Goal: Entertainment & Leisure: Consume media (video, audio)

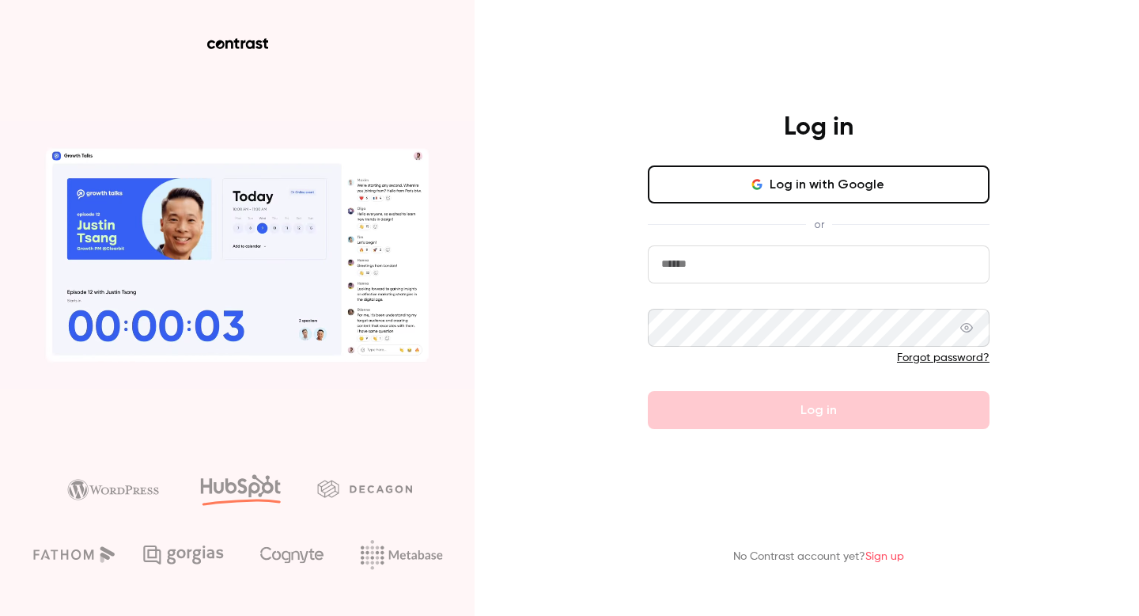
click at [754, 272] on input "email" at bounding box center [819, 264] width 342 height 38
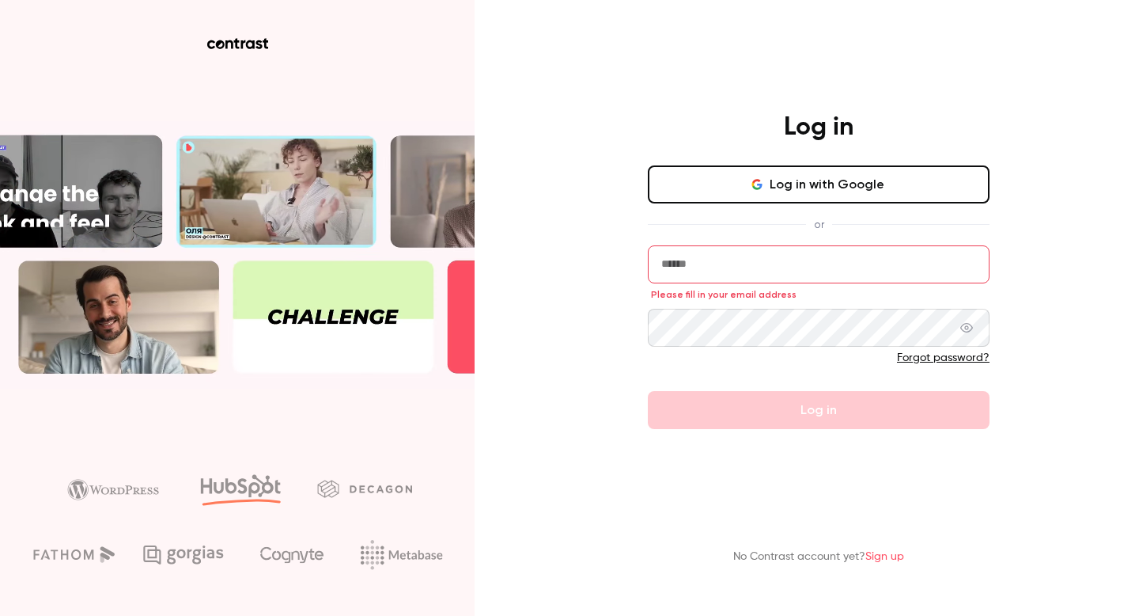
type input "**********"
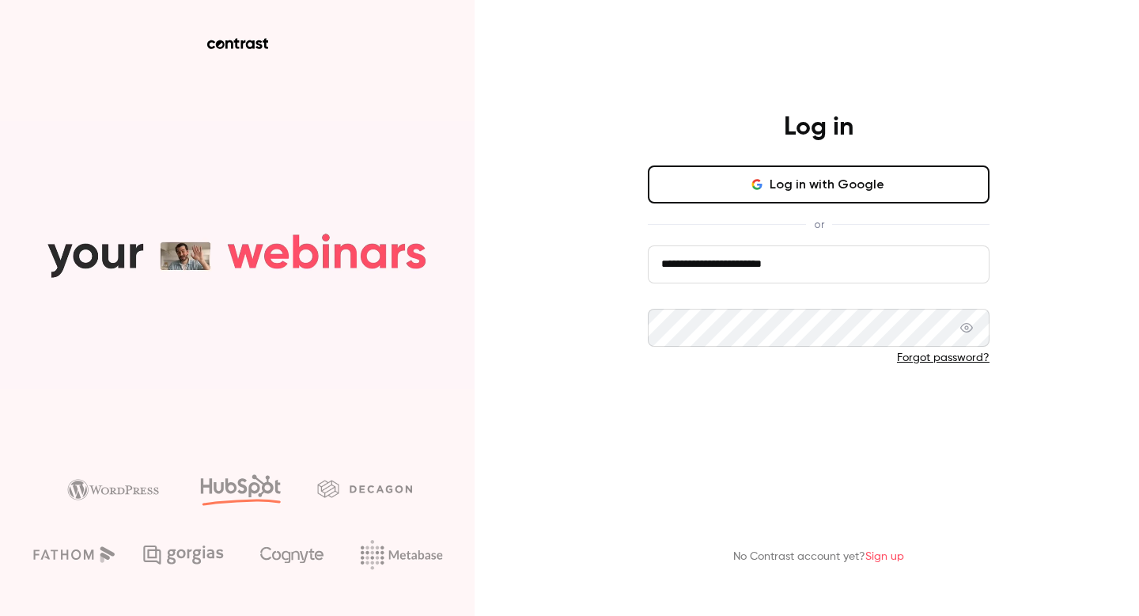
click at [741, 406] on button "Log in" at bounding box center [819, 410] width 342 height 38
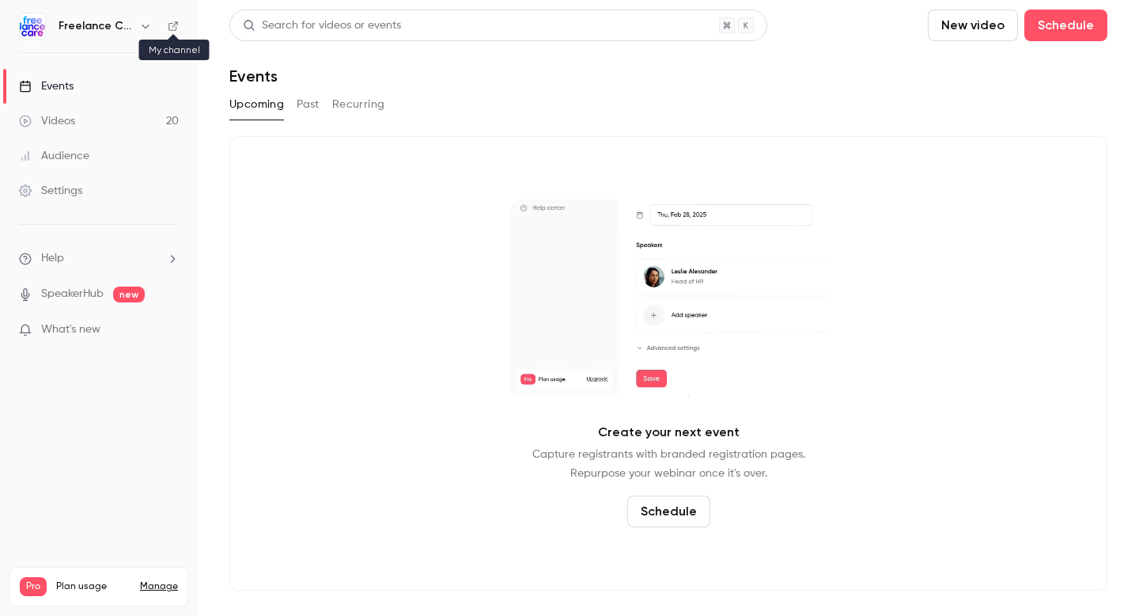
click at [172, 30] on icon at bounding box center [173, 25] width 9 height 9
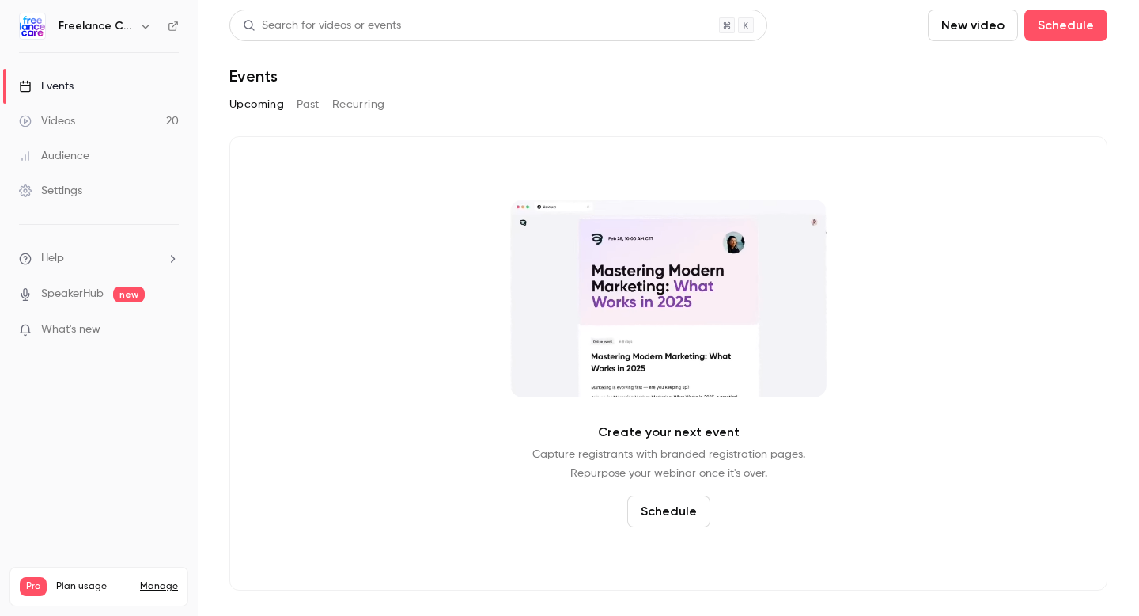
click at [103, 119] on link "Videos 20" at bounding box center [99, 121] width 198 height 35
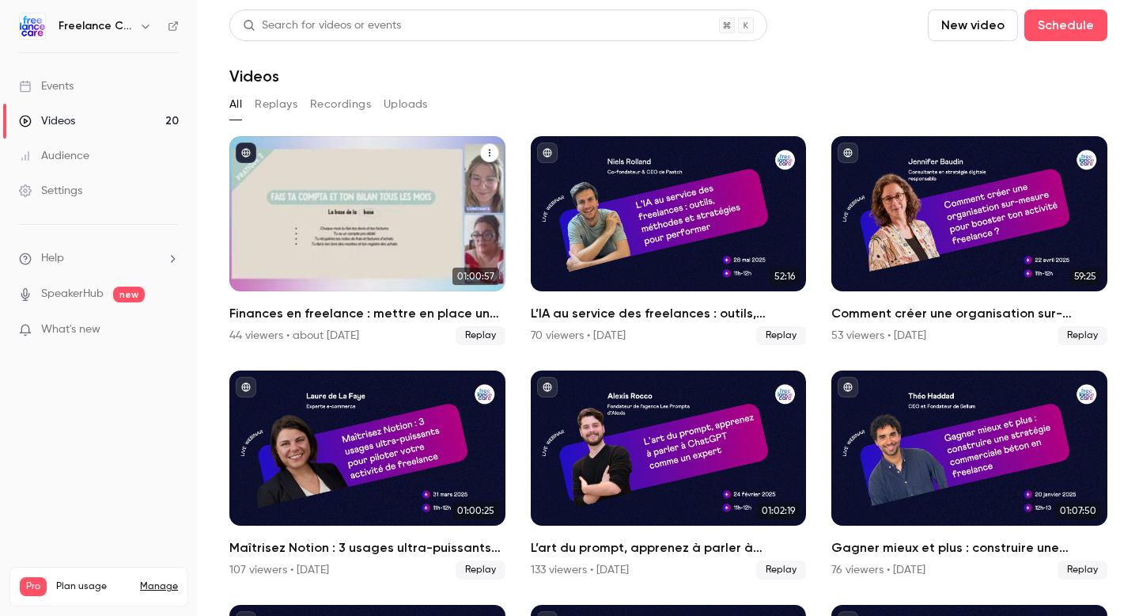
click at [399, 315] on h2 "Finances en freelance : mettre en place un système simple pour tout piloter" at bounding box center [367, 313] width 276 height 19
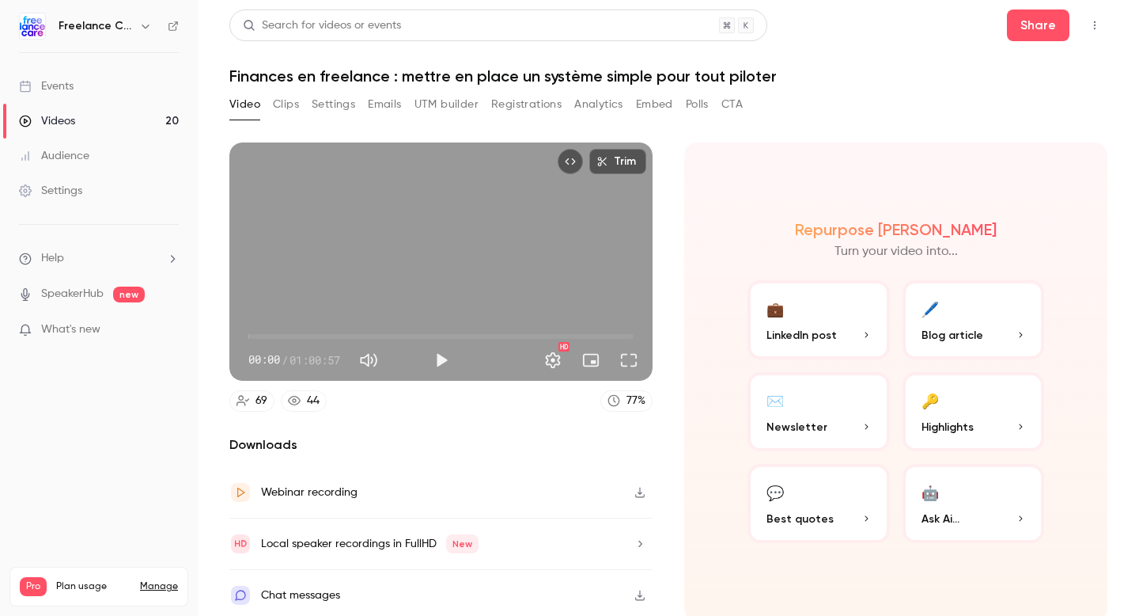
click at [169, 25] on icon at bounding box center [173, 26] width 11 height 11
